Goal: Information Seeking & Learning: Understand process/instructions

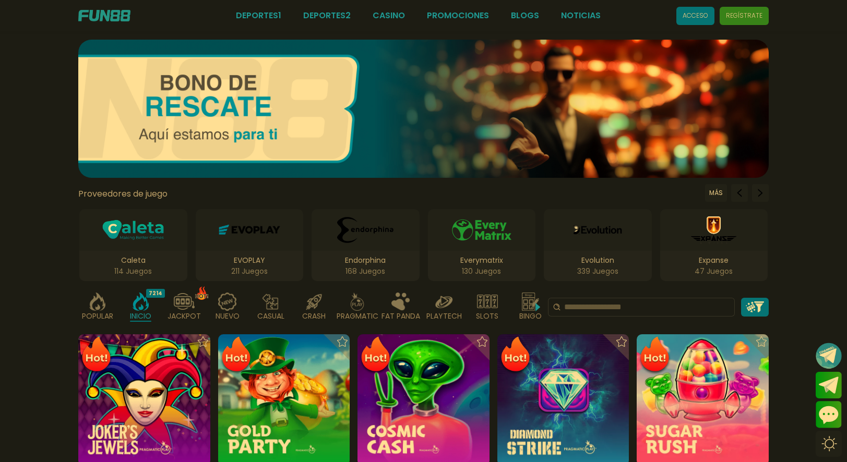
click at [317, 123] on img at bounding box center [423, 109] width 690 height 138
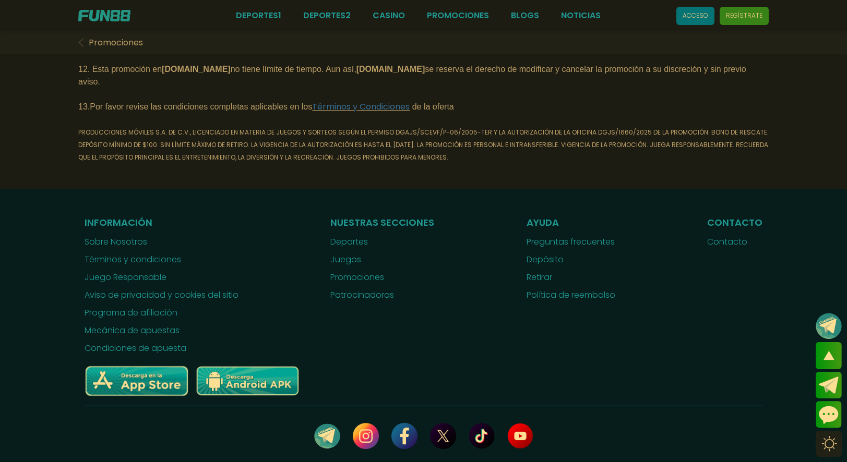
scroll to position [783, 0]
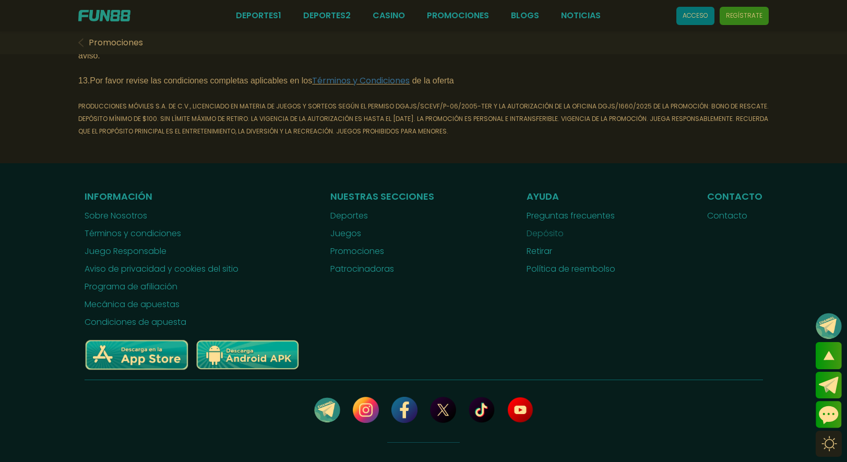
click at [547, 240] on link "Depósito" at bounding box center [570, 233] width 89 height 13
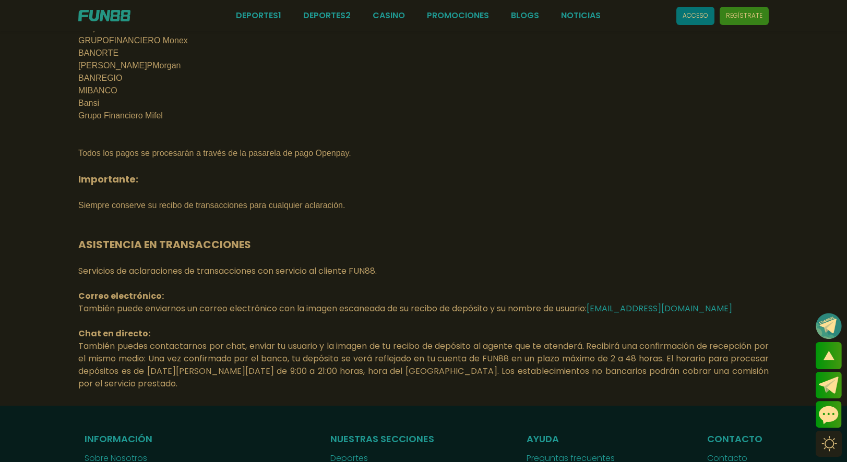
scroll to position [1565, 0]
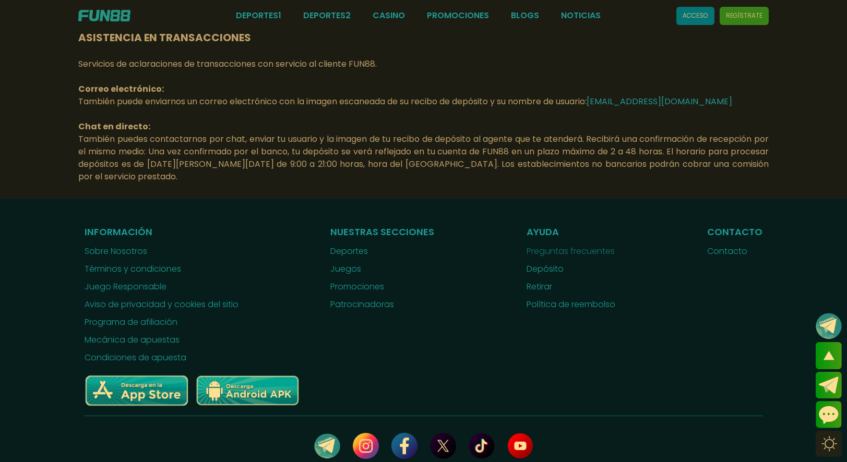
click at [565, 258] on link "Preguntas frecuentes" at bounding box center [570, 251] width 89 height 13
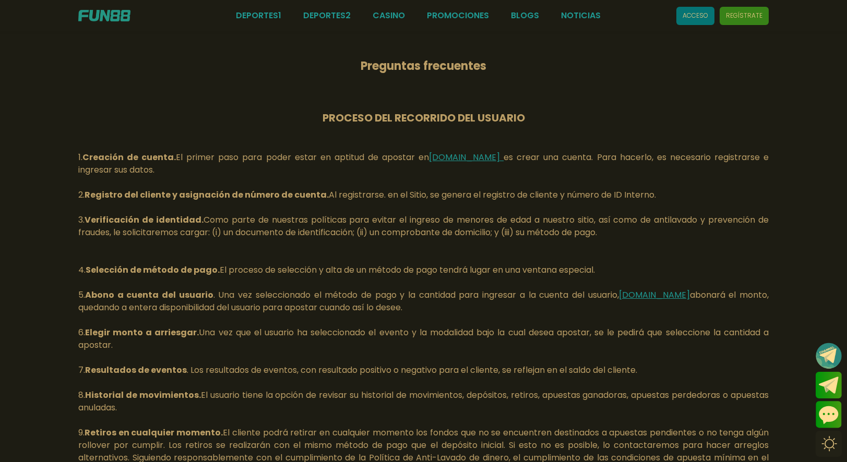
click at [456, 158] on u "[DOMAIN_NAME]" at bounding box center [464, 157] width 71 height 12
